Goal: Ask a question: Seek information or help from site administrators or community

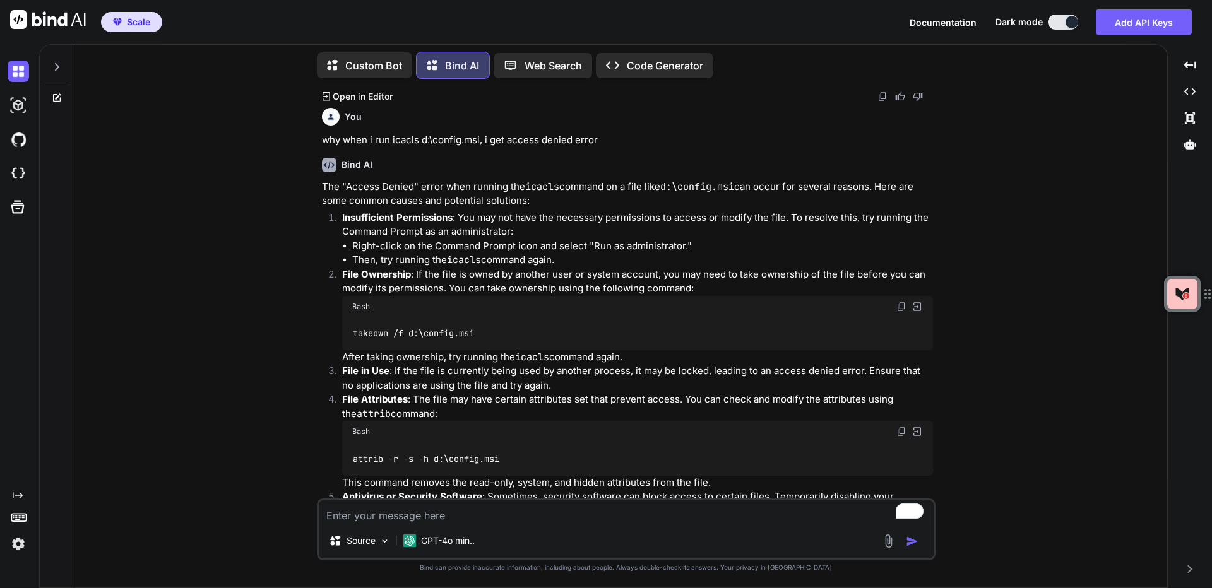
scroll to position [281, 0]
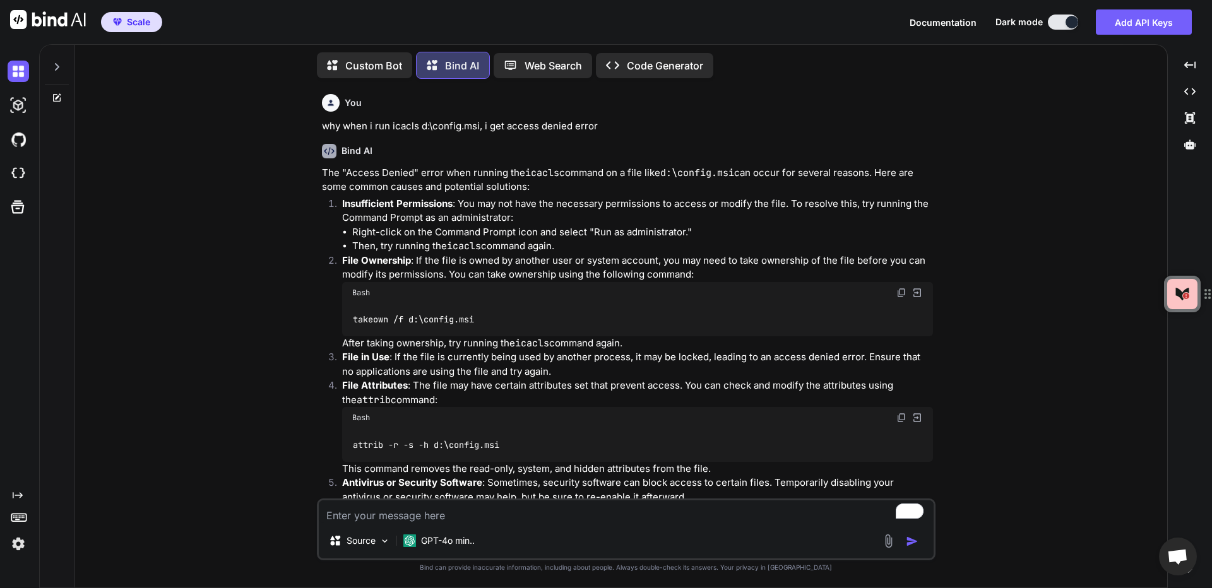
type textarea "x"
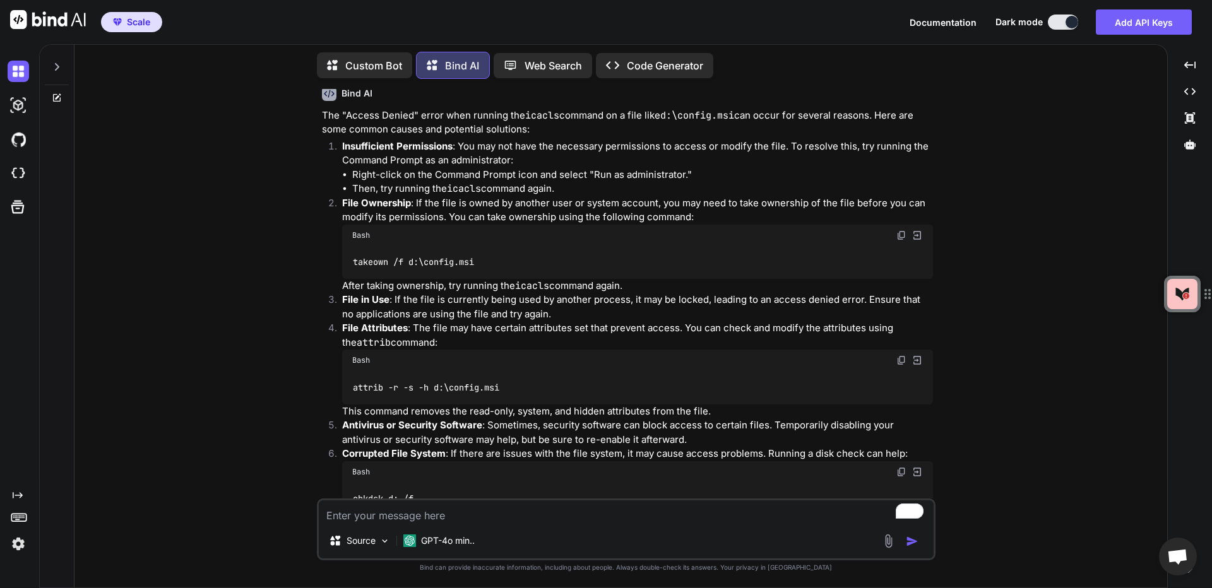
scroll to position [344, 0]
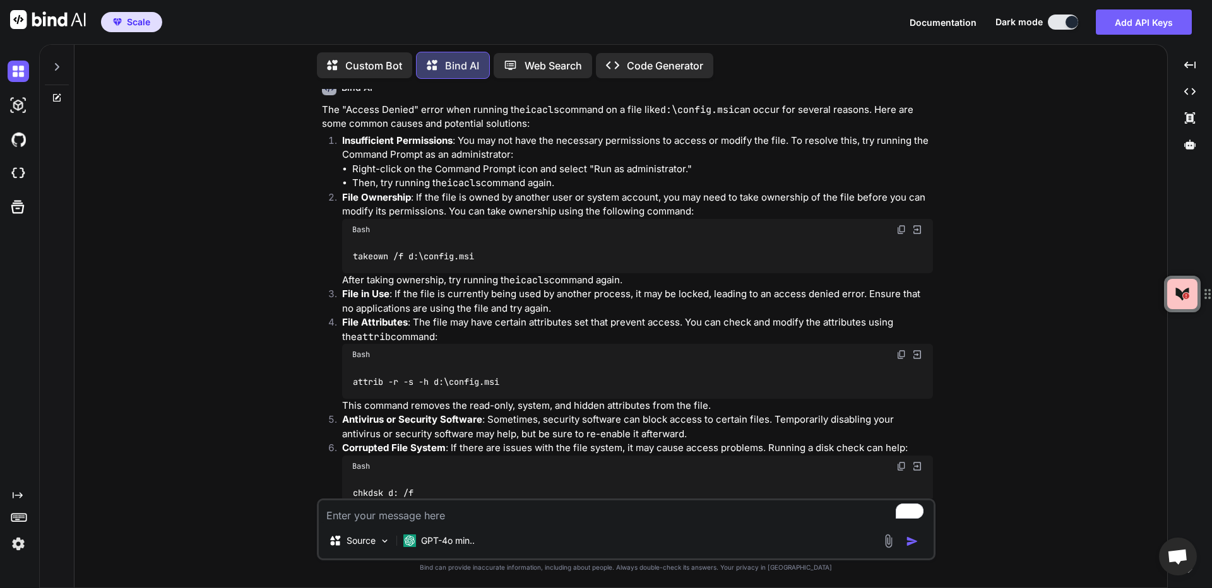
type textarea "c"
type textarea "x"
type textarea "ca"
type textarea "x"
type textarea "can"
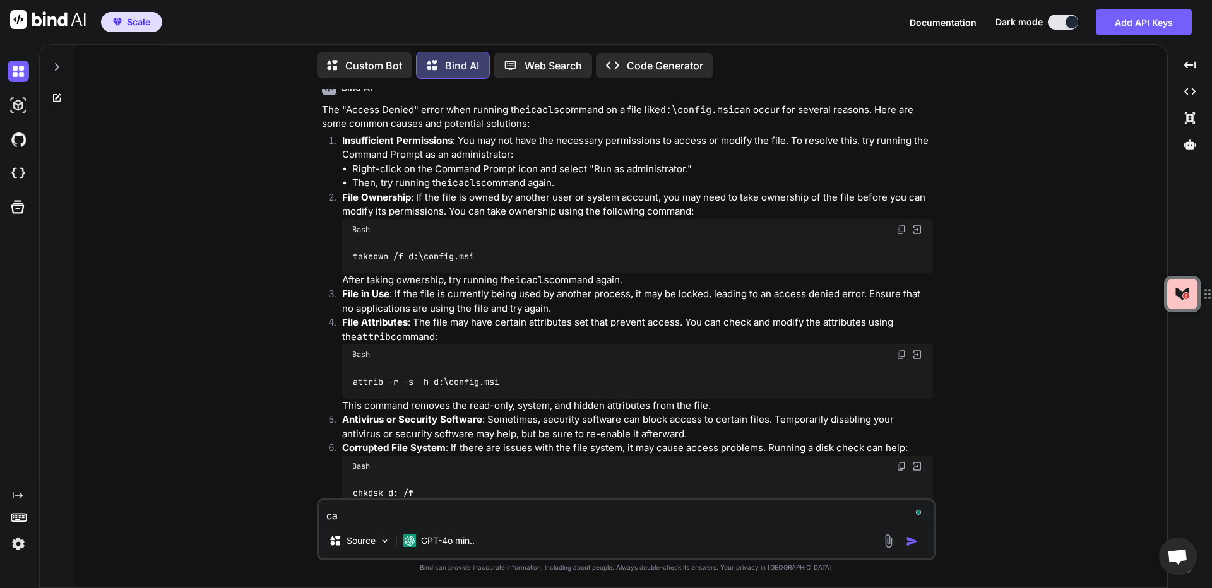
type textarea "x"
type textarea "can"
type textarea "x"
type textarea "can y"
type textarea "x"
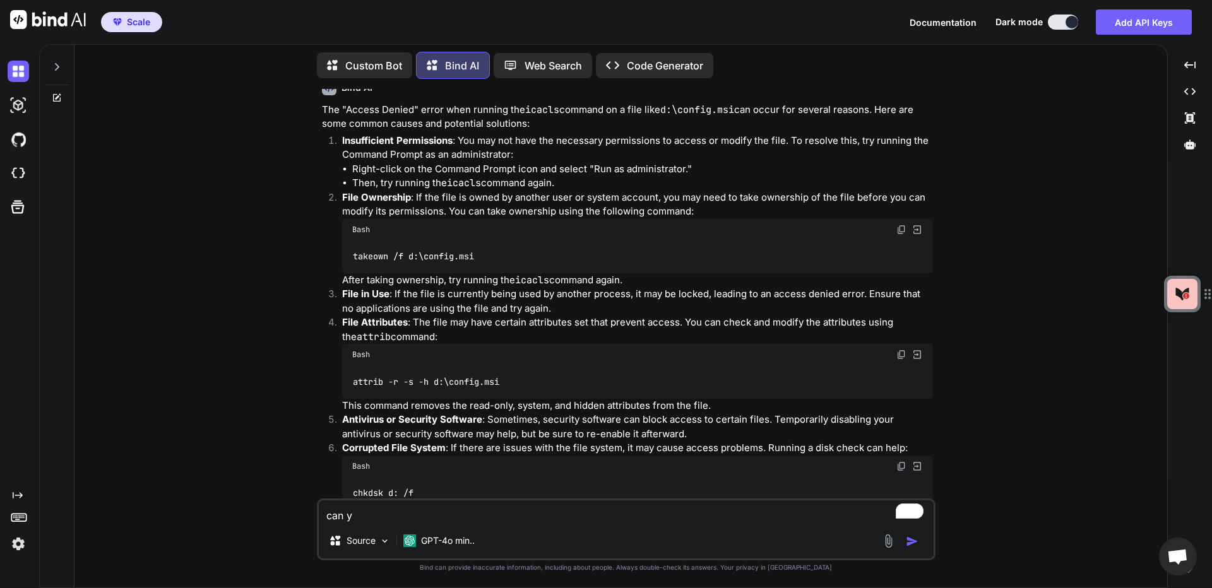
type textarea "can yo"
type textarea "x"
type textarea "can you"
type textarea "x"
type textarea "can you"
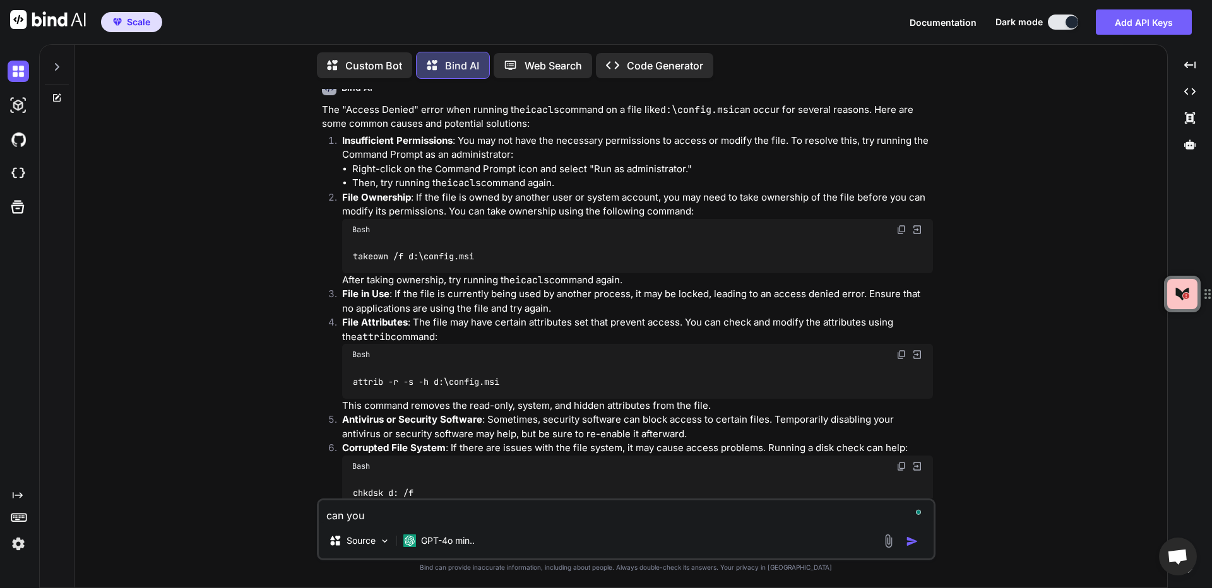
type textarea "x"
type textarea "can you e"
type textarea "x"
type textarea "can you ex"
type textarea "x"
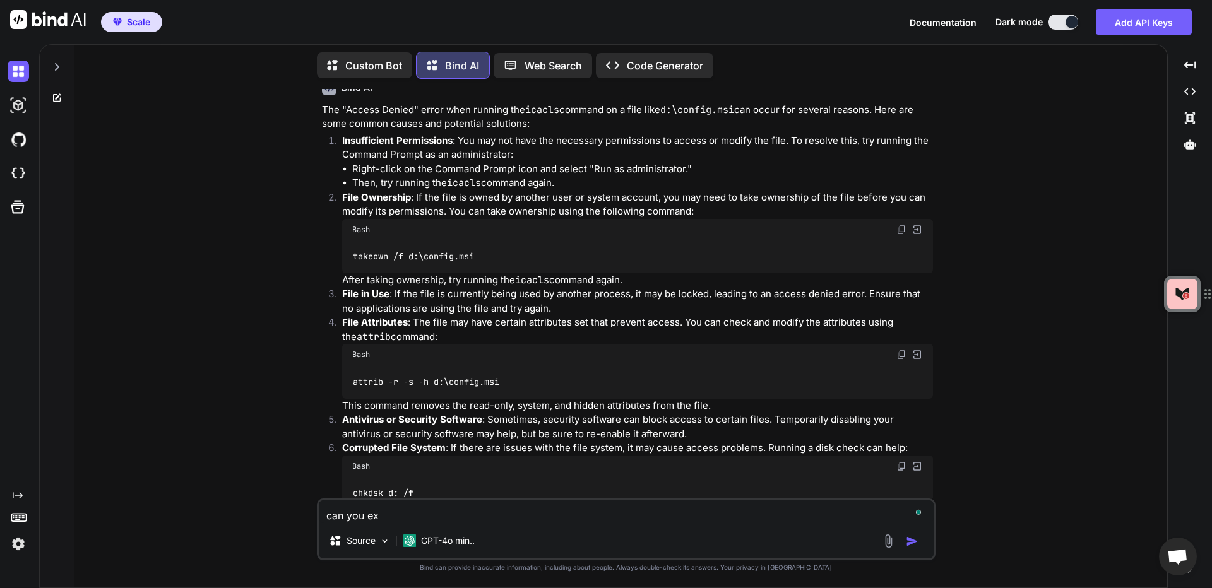
type textarea "can you exp"
type textarea "x"
type textarea "can you expl"
type textarea "x"
type textarea "can you expla"
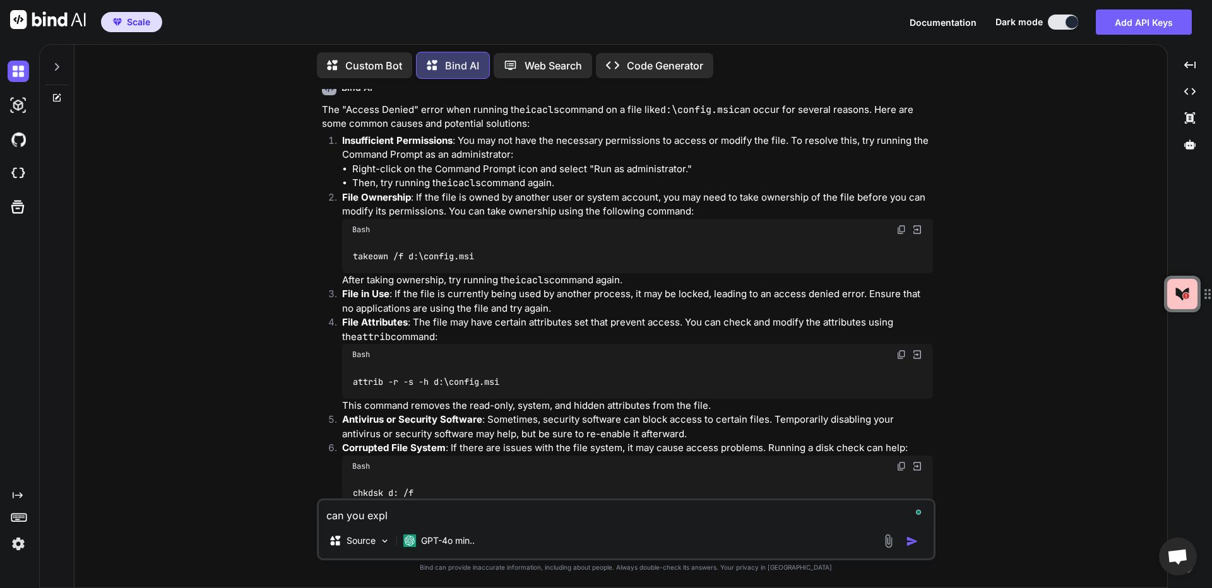
type textarea "x"
type textarea "can you explai"
type textarea "x"
type textarea "can you explain"
type textarea "x"
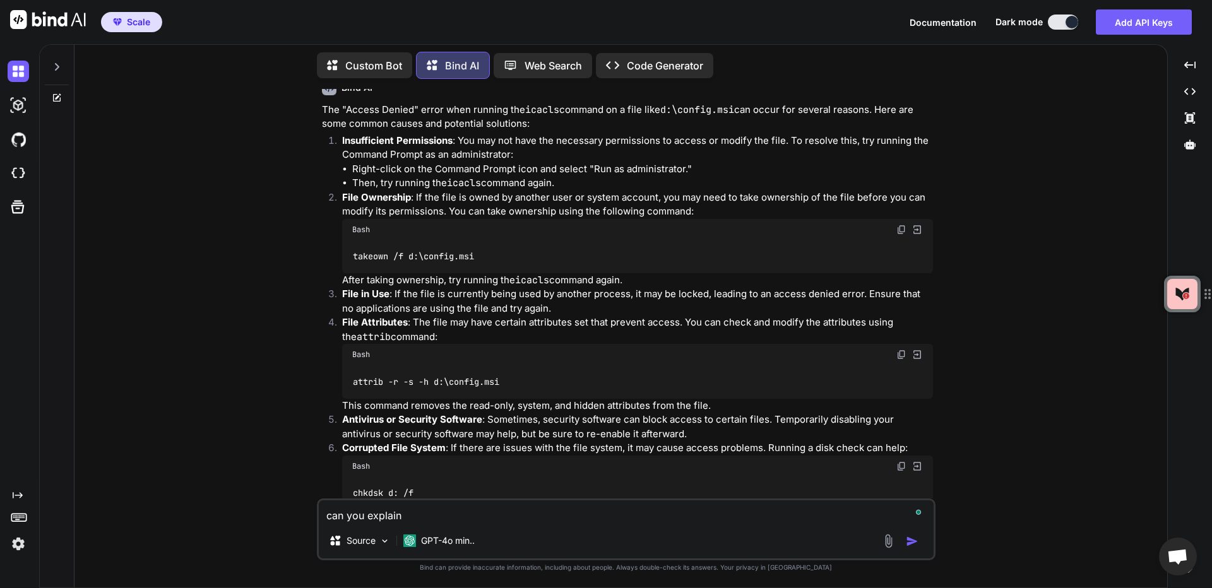
type textarea "can you explain"
type textarea "x"
type textarea "can you explain w"
type textarea "x"
type textarea "can you explain wh"
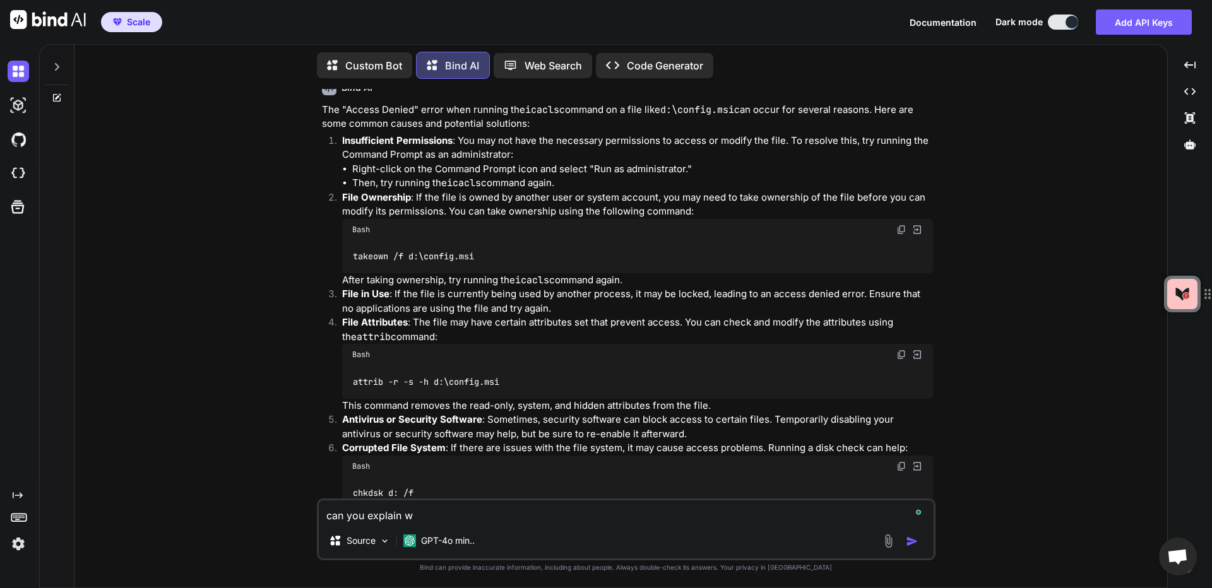
type textarea "x"
type textarea "can you explain wha"
type textarea "x"
type textarea "can you explain what"
type textarea "x"
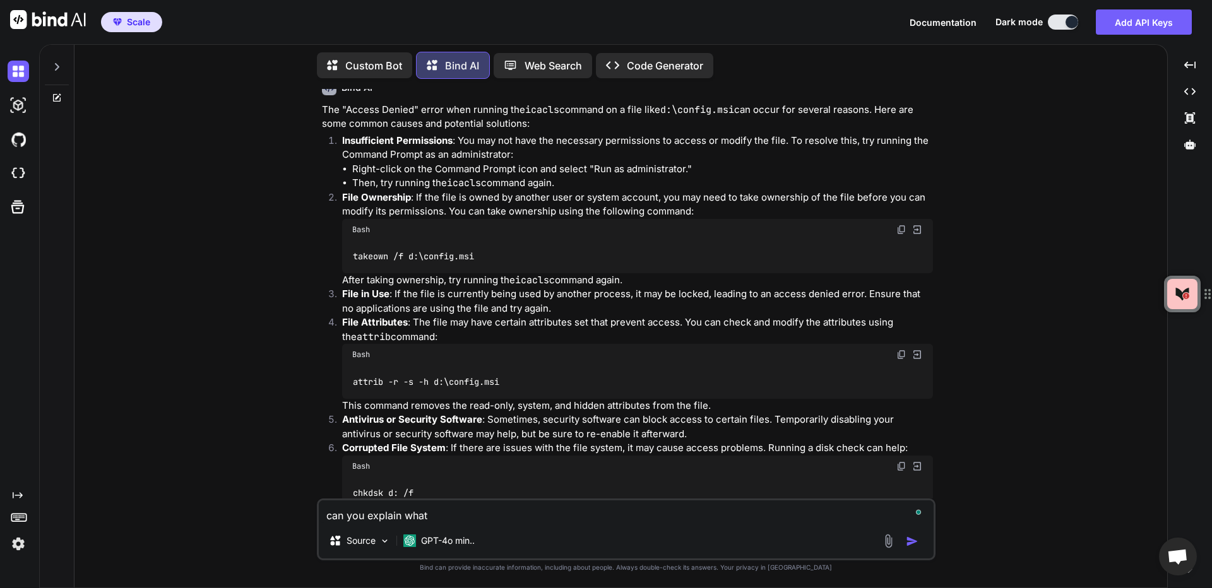
type textarea "can you explain what"
type textarea "x"
type textarea "can you explain what t"
type textarea "x"
type textarea "can you explain what th"
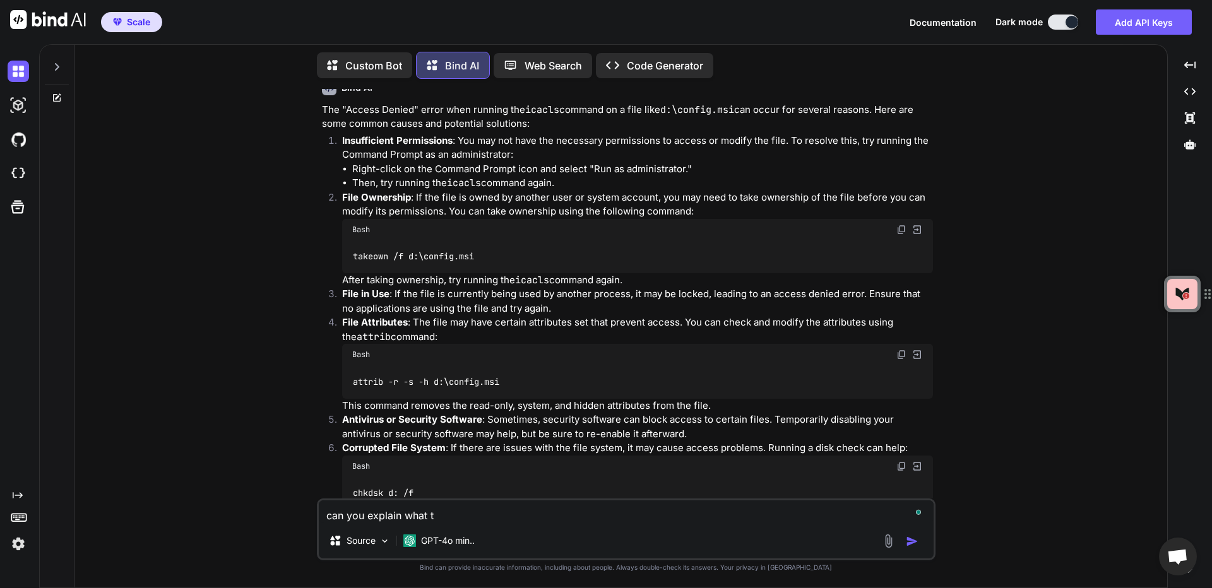
type textarea "x"
type textarea "can you explain what thi"
type textarea "x"
type textarea "can you explain what this"
type textarea "x"
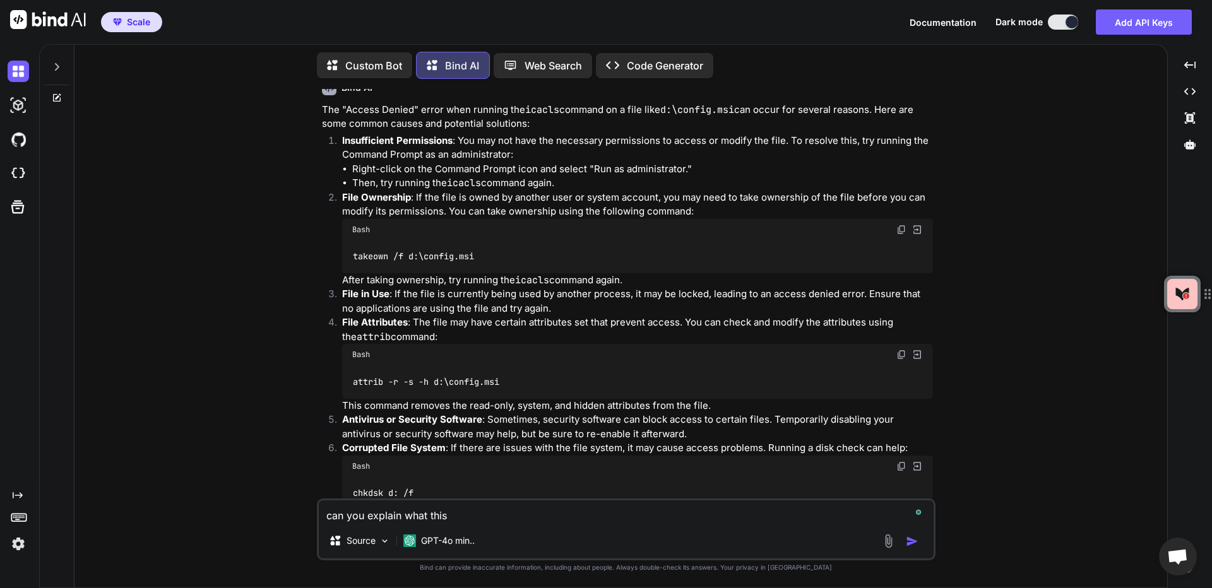
type textarea "can you explain what this"
type textarea "x"
type textarea "can you explain what this o"
type textarea "x"
type textarea "can you explain what this on"
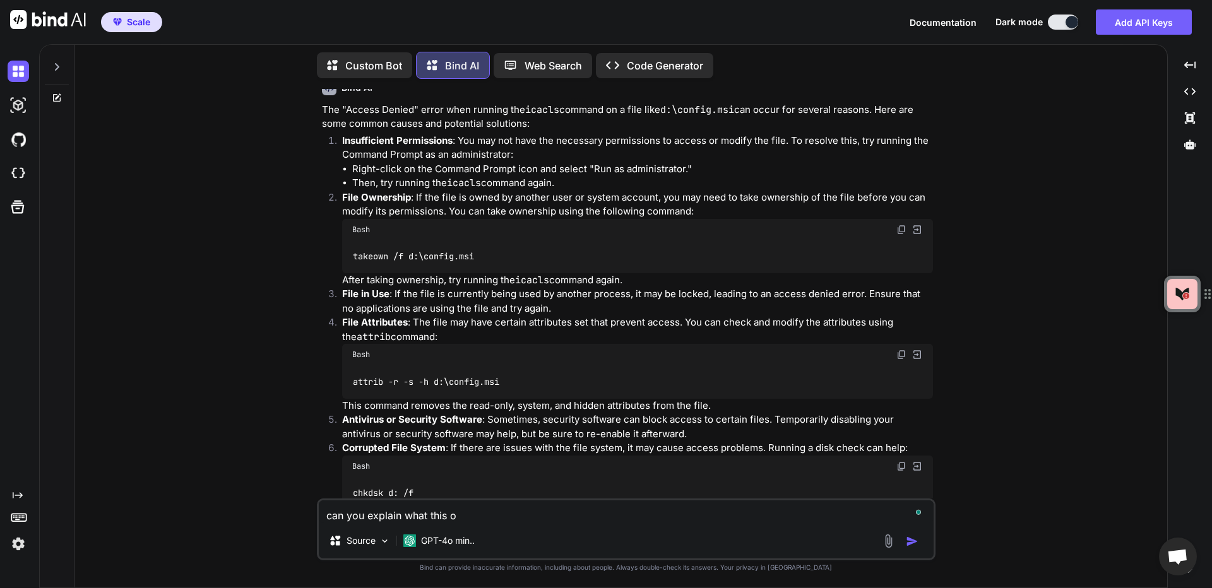
type textarea "x"
type textarea "can you explain what this one"
type textarea "x"
type textarea "can you explain what this one"
type textarea "x"
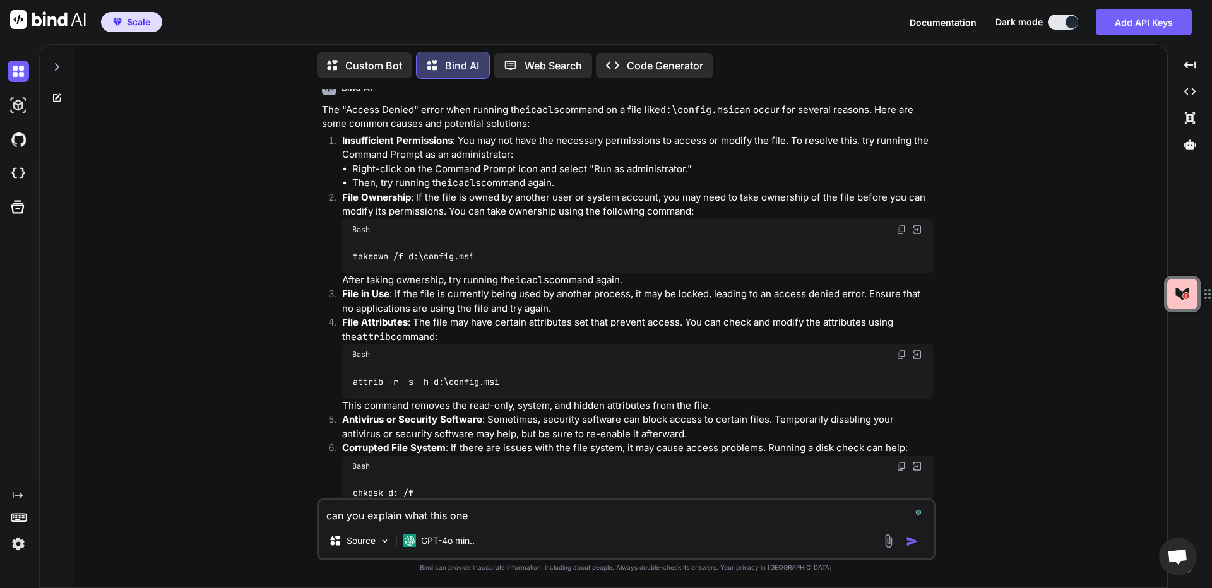
type textarea "can you explain what this one i"
type textarea "x"
type textarea "can you explain what this one is"
type textarea "x"
type textarea "can you explain what this one is:"
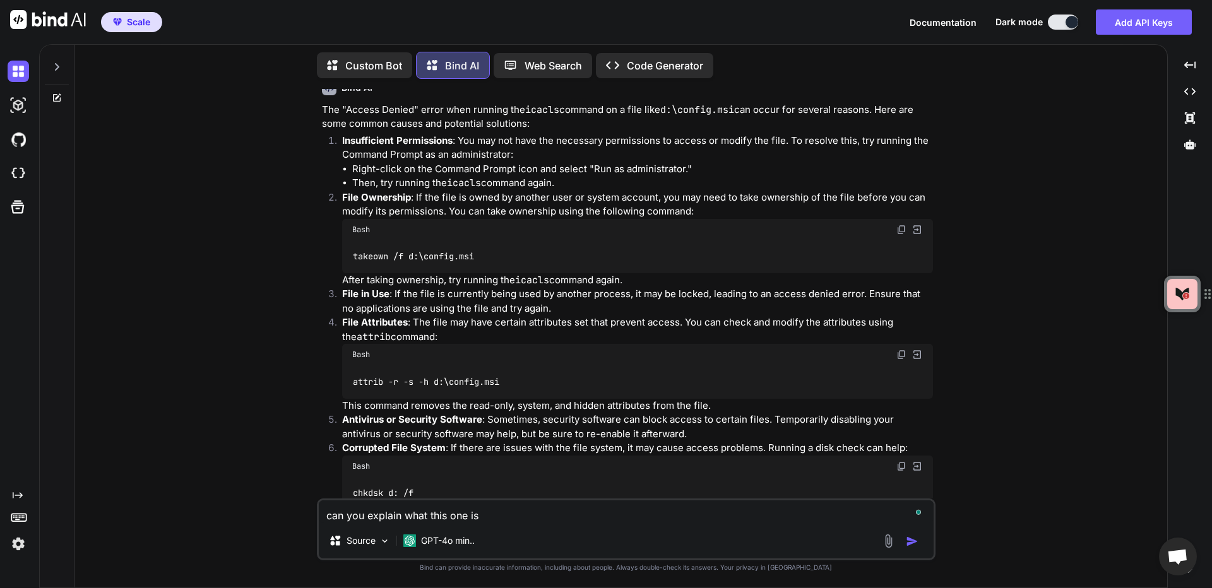
type textarea "x"
type textarea "can you explain what this one is:"
type textarea "x"
type textarea "can you explain what this one is:"
type textarea "x"
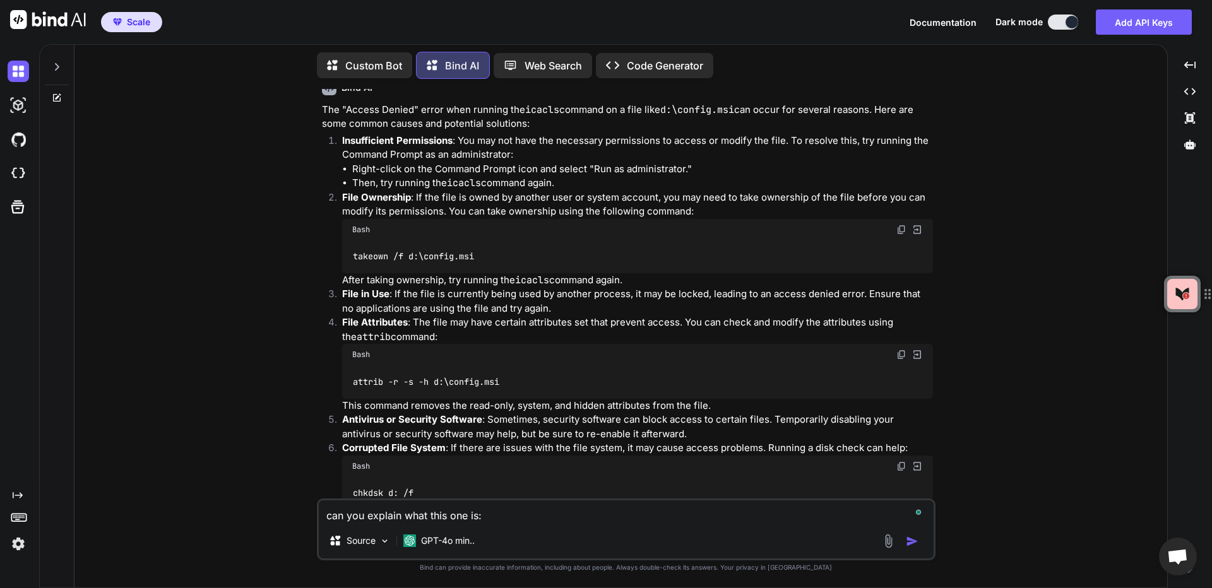
paste textarea "LDAP://[DOMAIN_NAME]:636""
type textarea "can you explain what this one is: LDAP://[DOMAIN_NAME]:636""
type textarea "x"
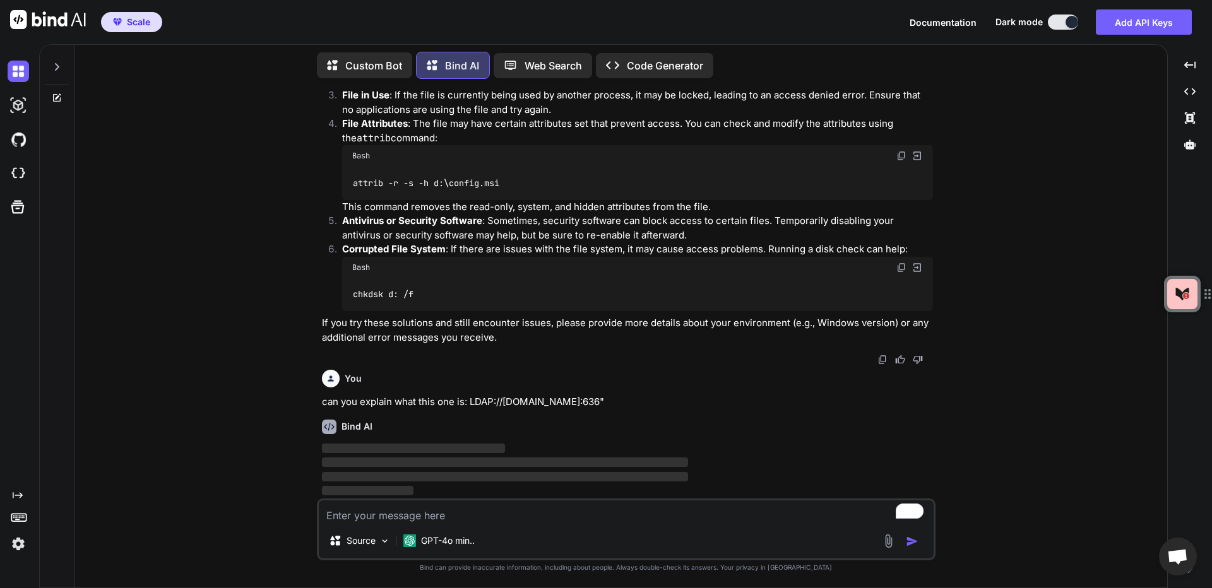
scroll to position [543, 0]
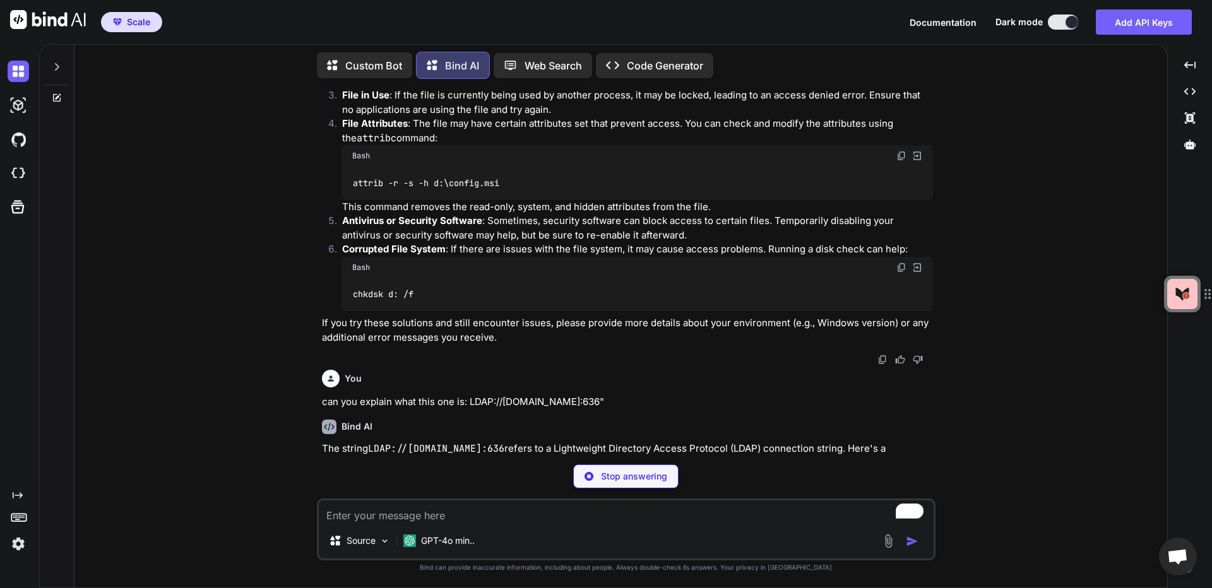
type textarea "x"
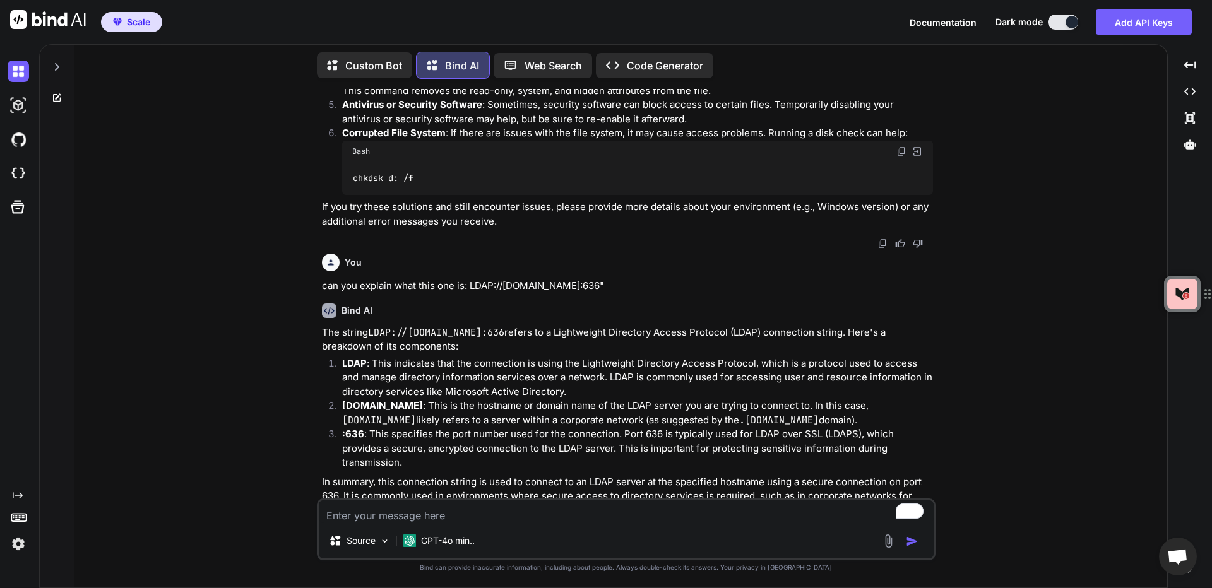
scroll to position [669, 0]
